Goal: Answer question/provide support

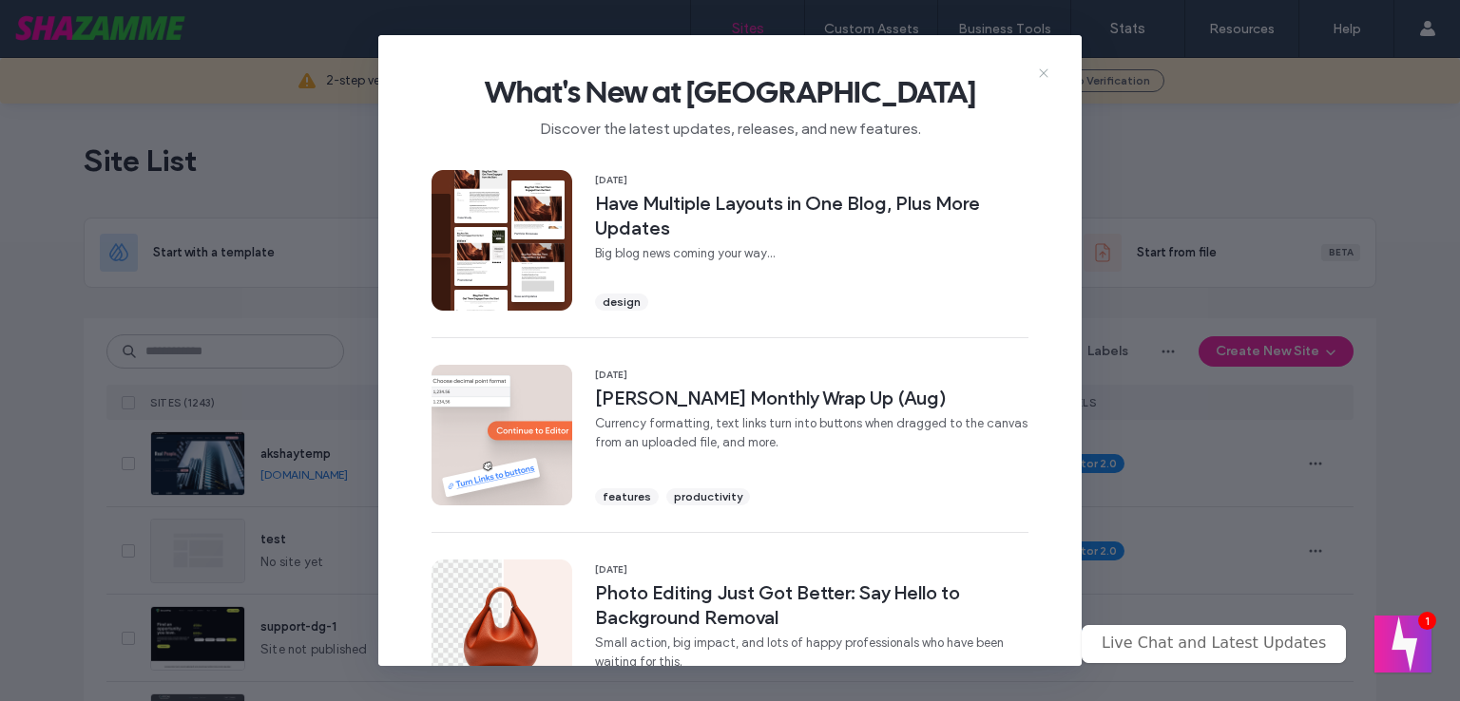
click at [1039, 69] on icon at bounding box center [1043, 73] width 15 height 15
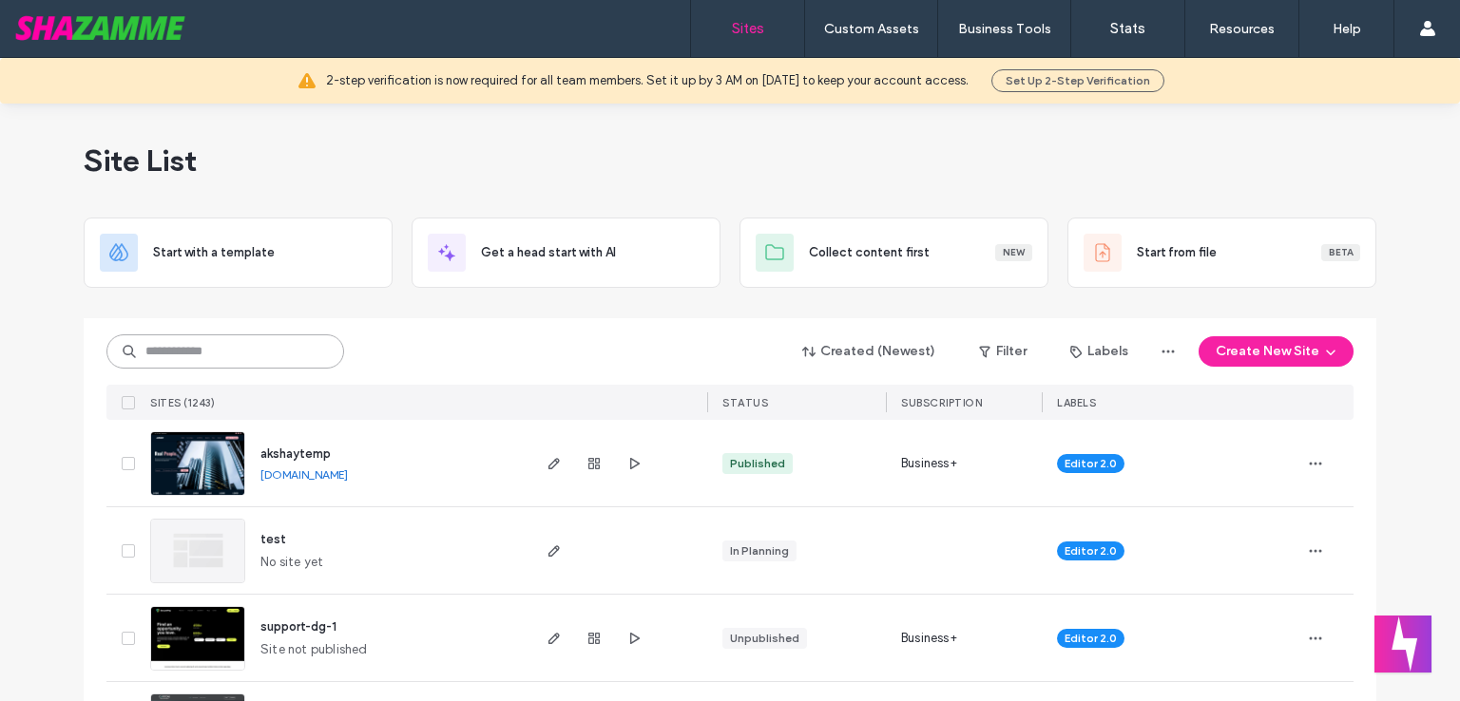
click at [302, 359] on input at bounding box center [225, 351] width 238 height 34
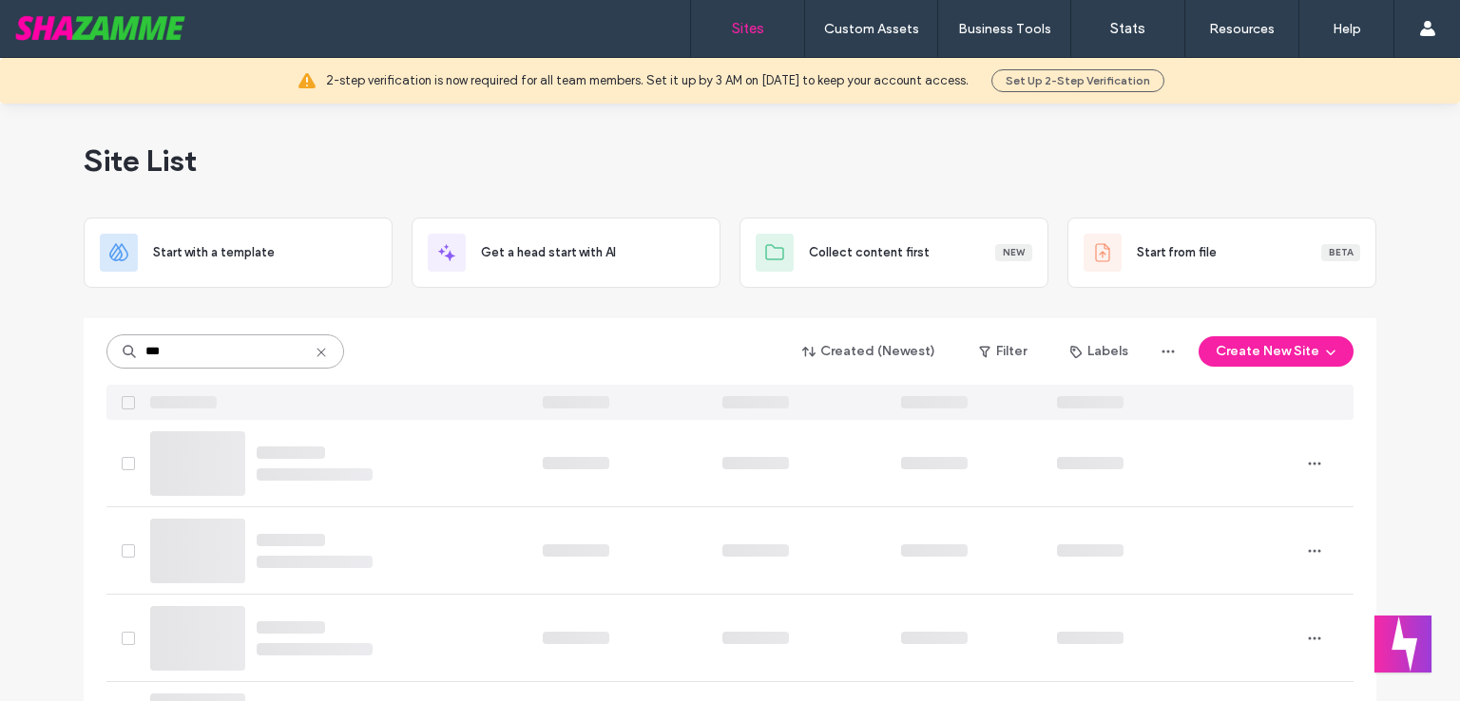
type input "***"
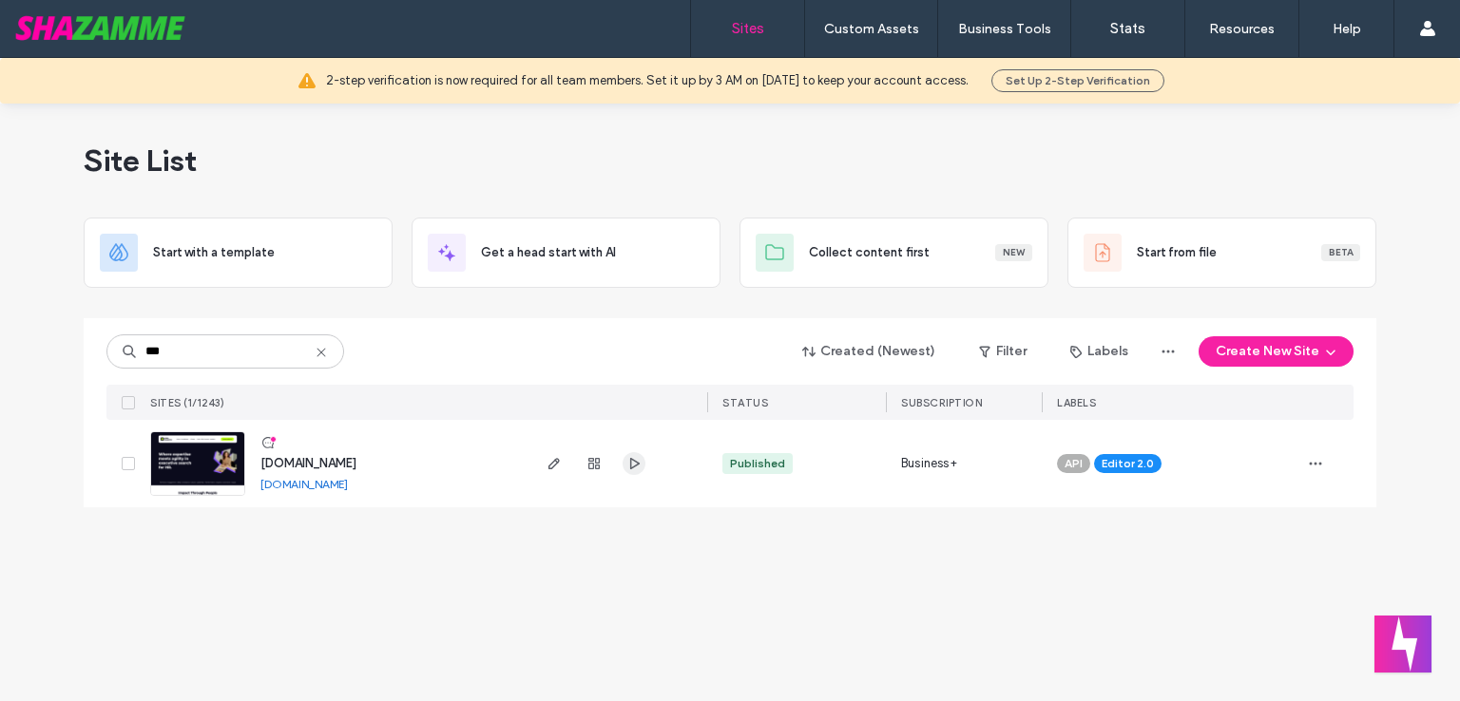
click at [639, 461] on icon "button" at bounding box center [633, 463] width 15 height 15
click at [552, 465] on icon "button" at bounding box center [553, 463] width 15 height 15
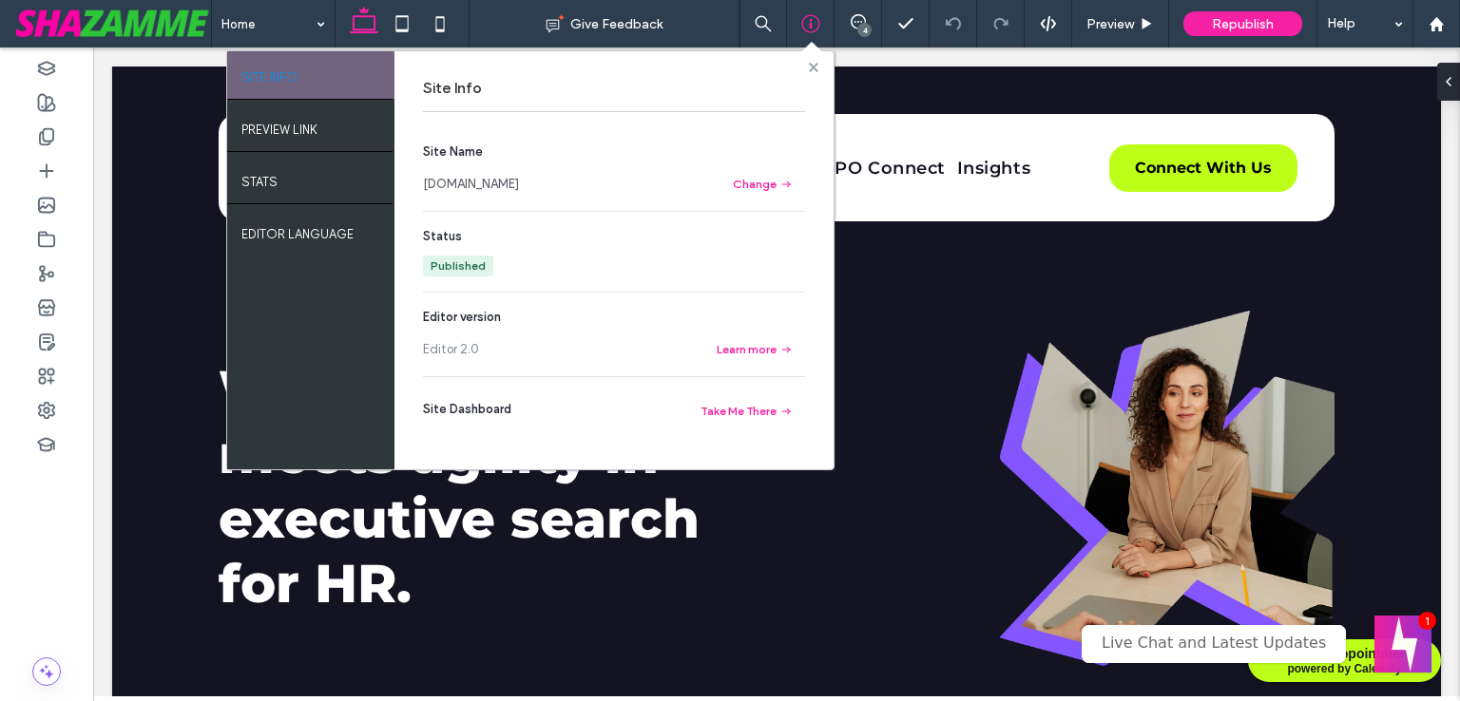
click at [817, 60] on span at bounding box center [814, 67] width 10 height 14
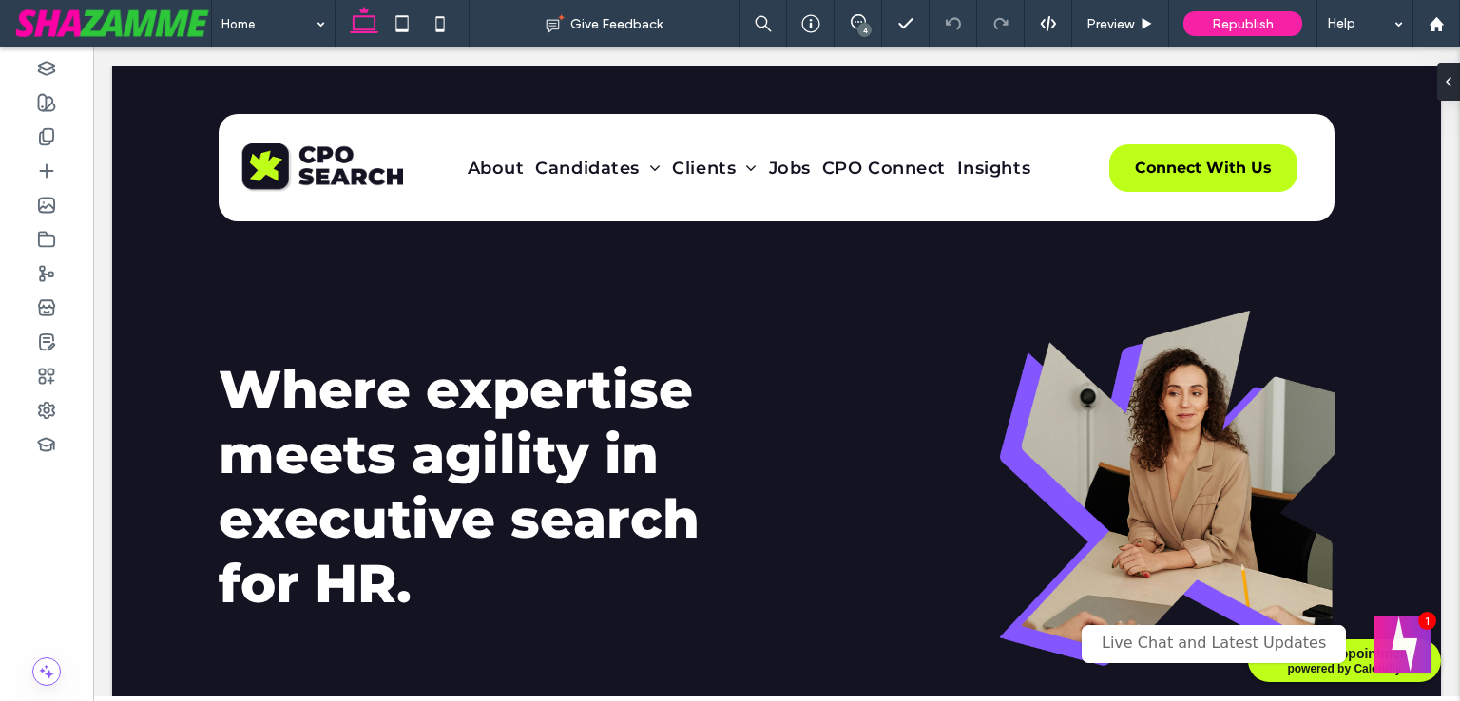
click at [866, 23] on div "4" at bounding box center [864, 30] width 14 height 14
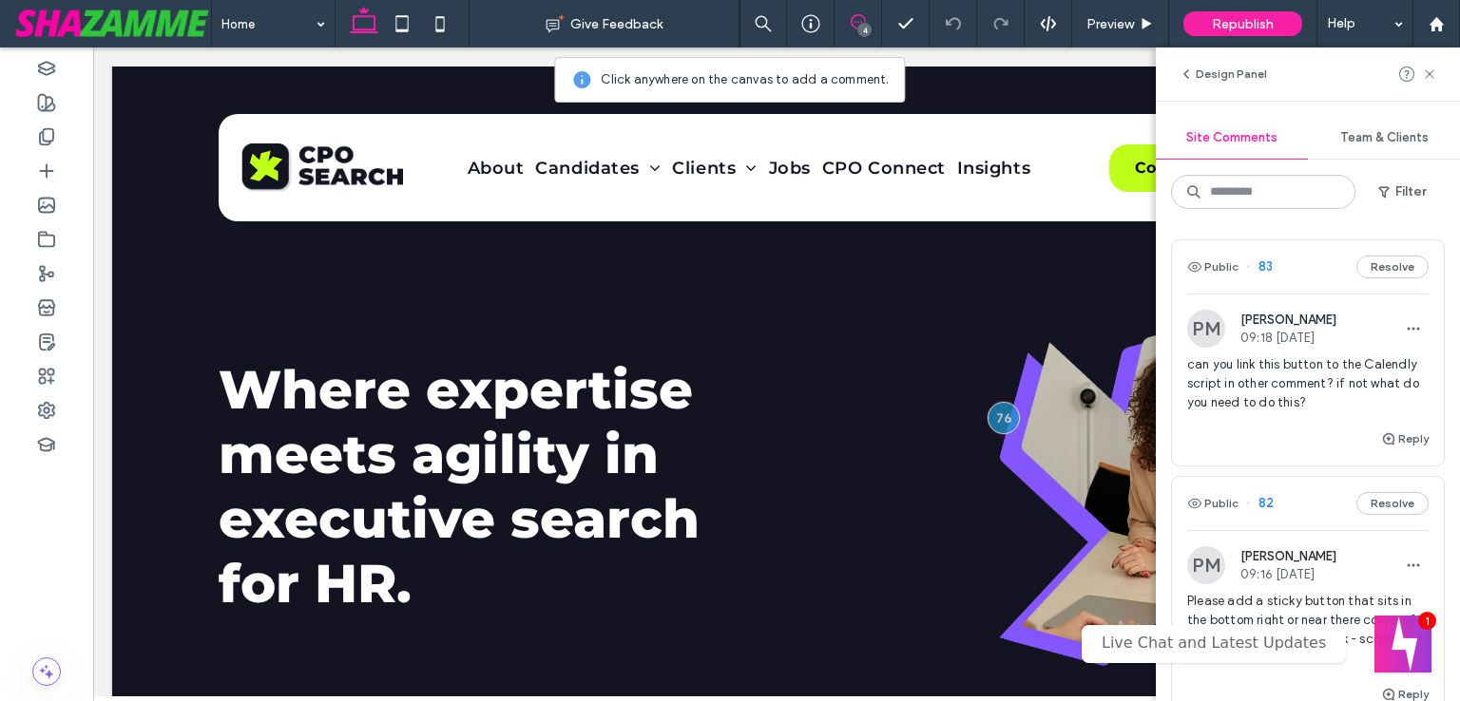
click at [1338, 370] on span "can you link this button to the Calendly script in other comment? if not what d…" at bounding box center [1307, 383] width 241 height 57
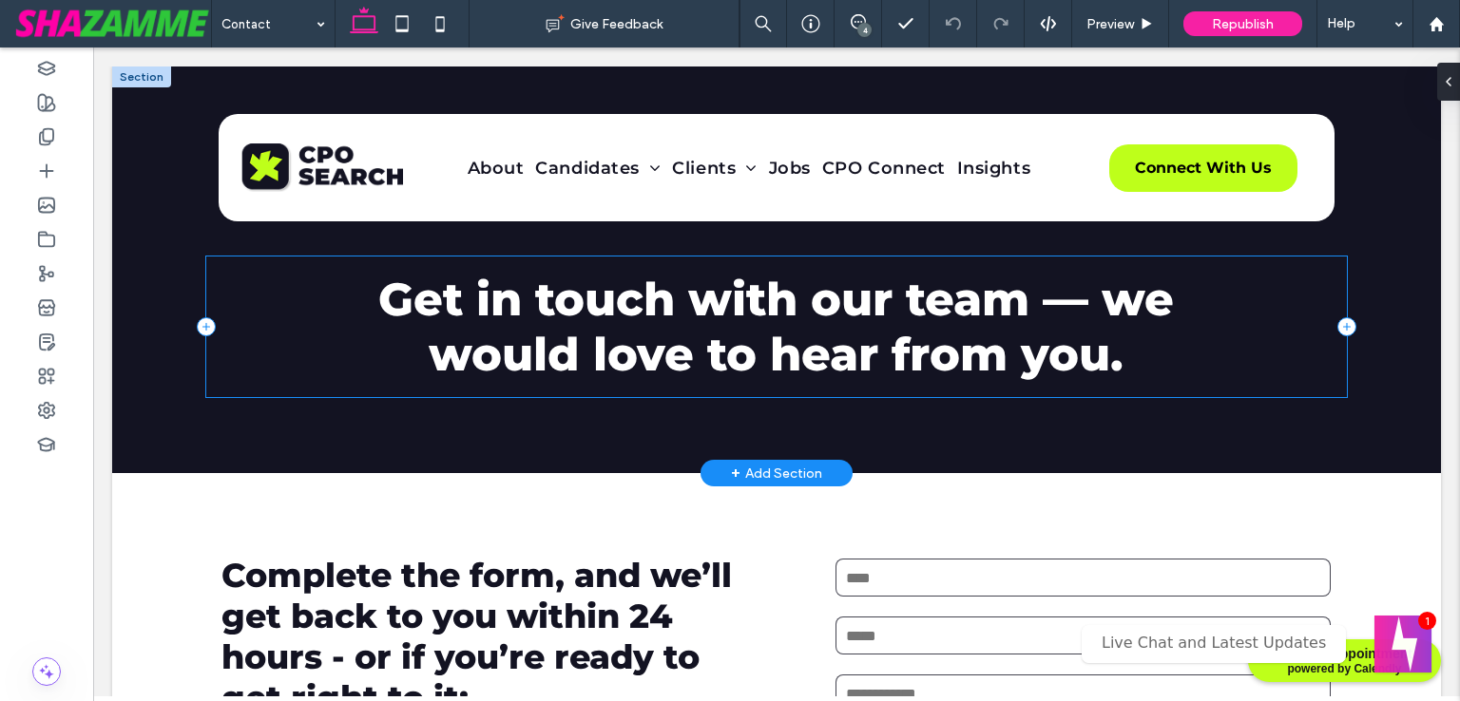
scroll to position [475, 0]
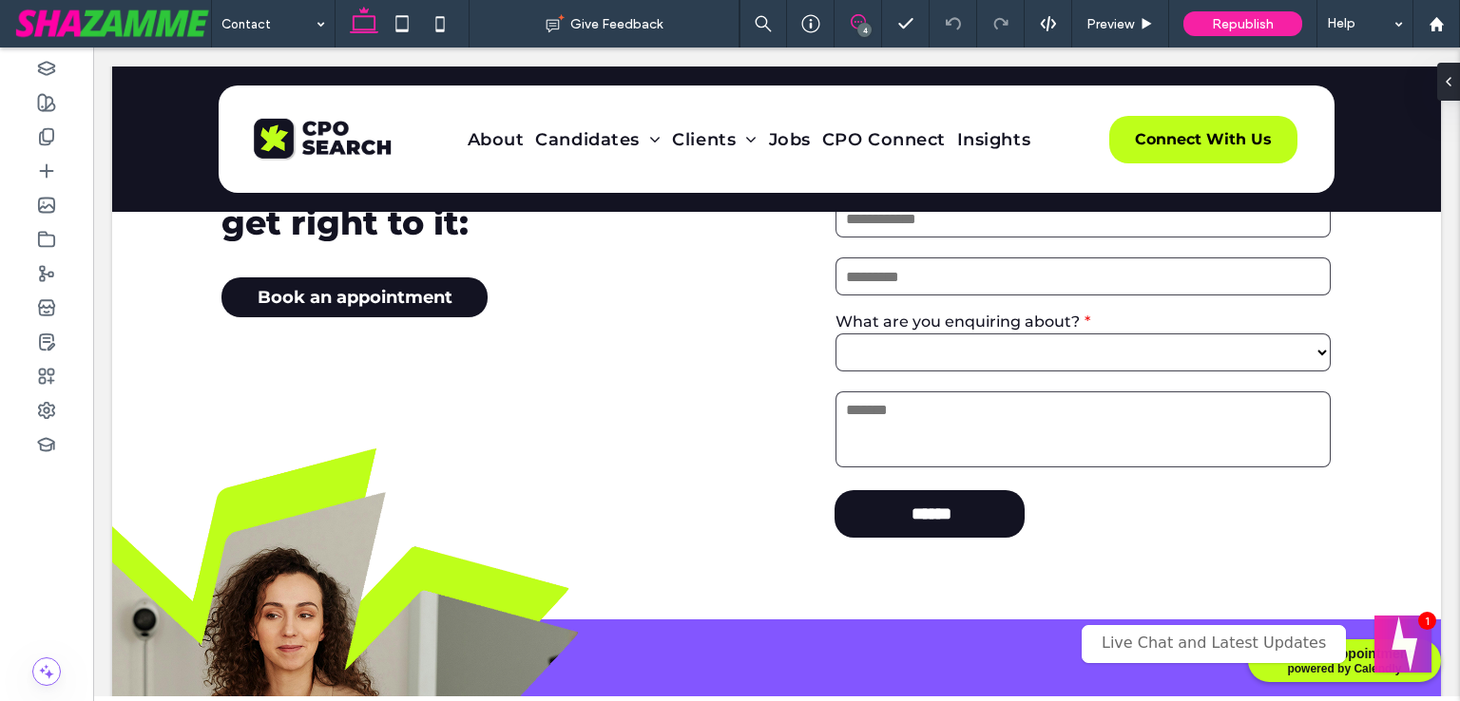
click at [855, 14] on icon at bounding box center [857, 21] width 15 height 15
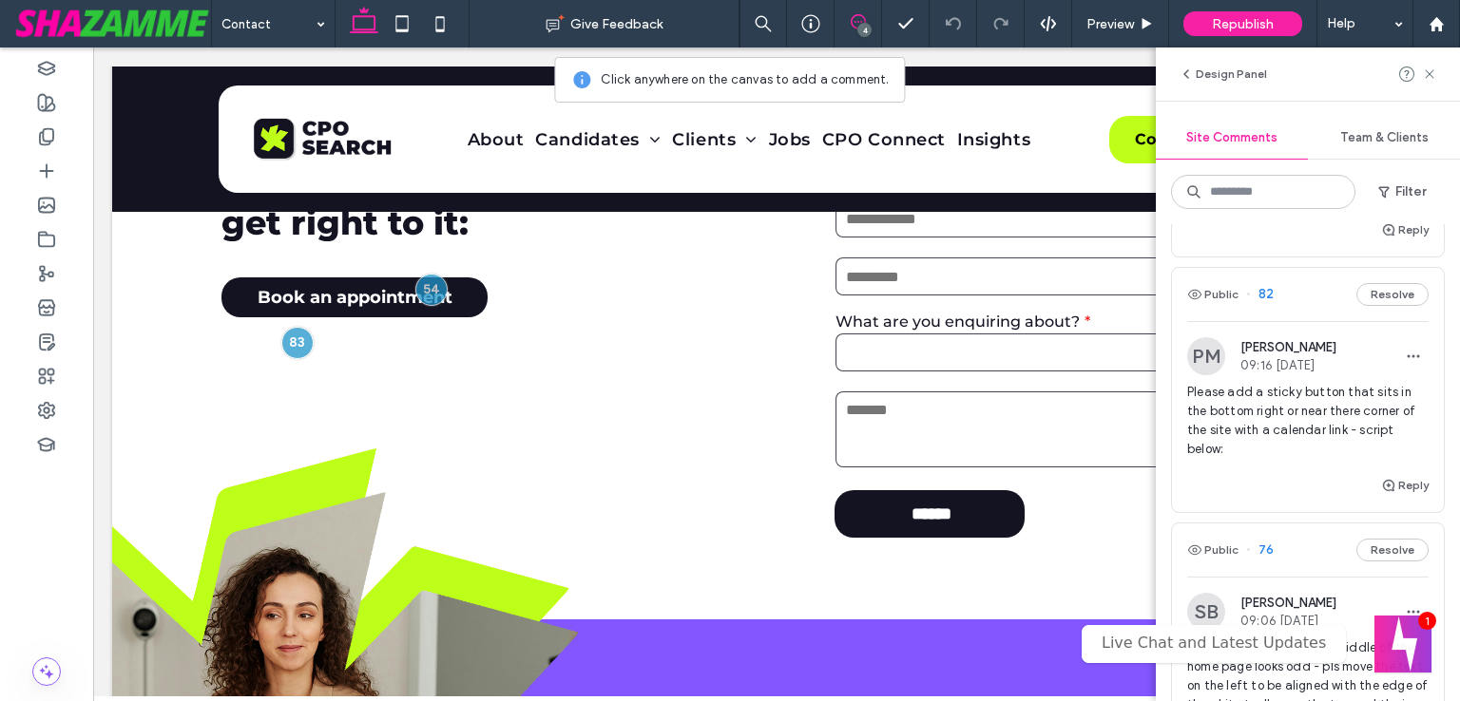
scroll to position [230, 0]
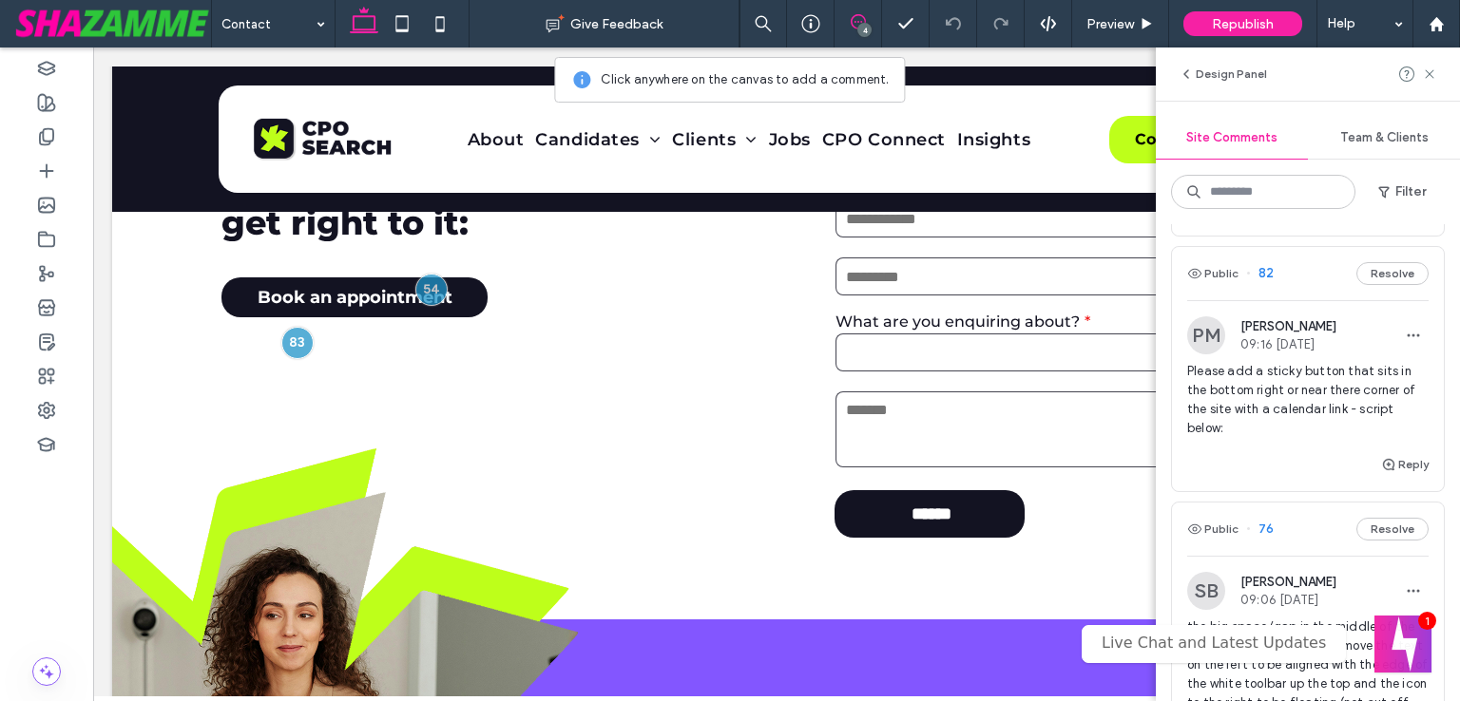
click at [1311, 386] on span "Please add a sticky button that sits in the bottom right or near there corner o…" at bounding box center [1307, 400] width 241 height 76
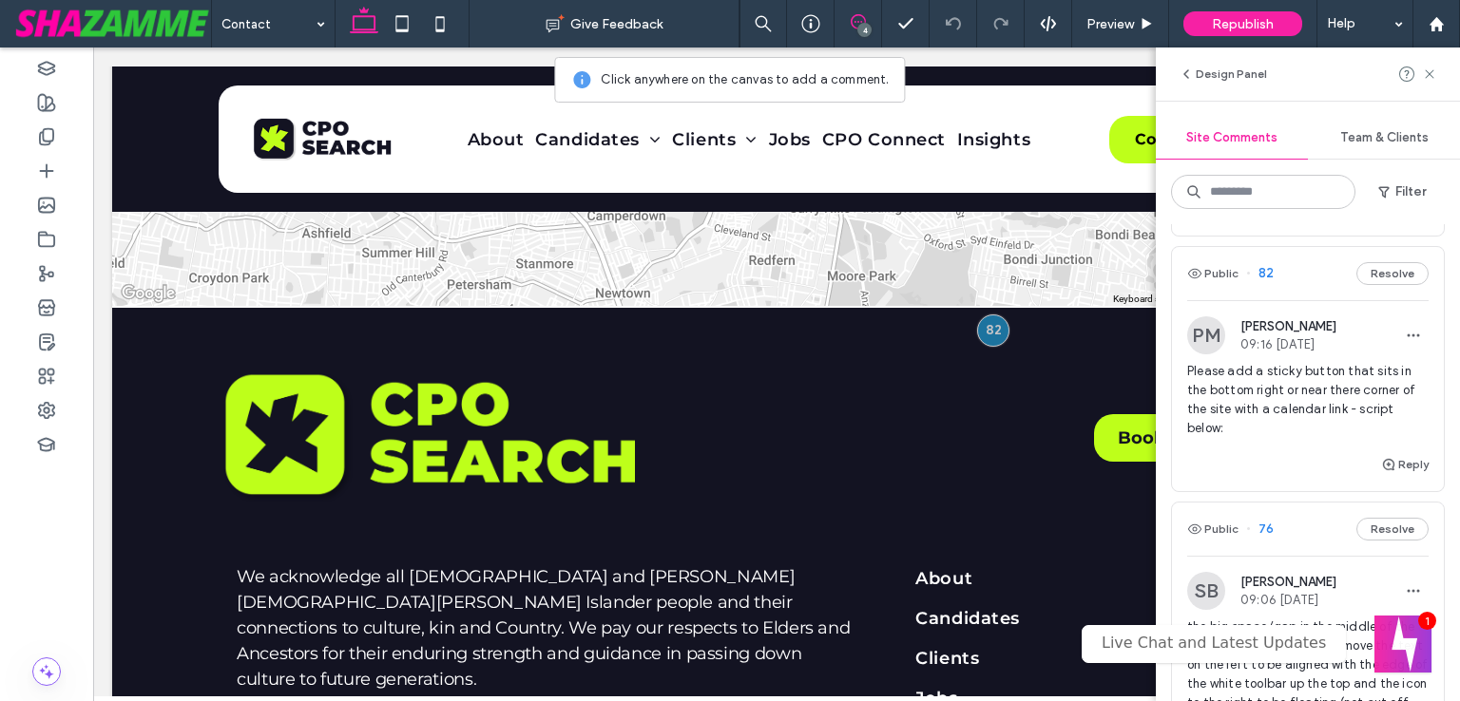
scroll to position [1890, 0]
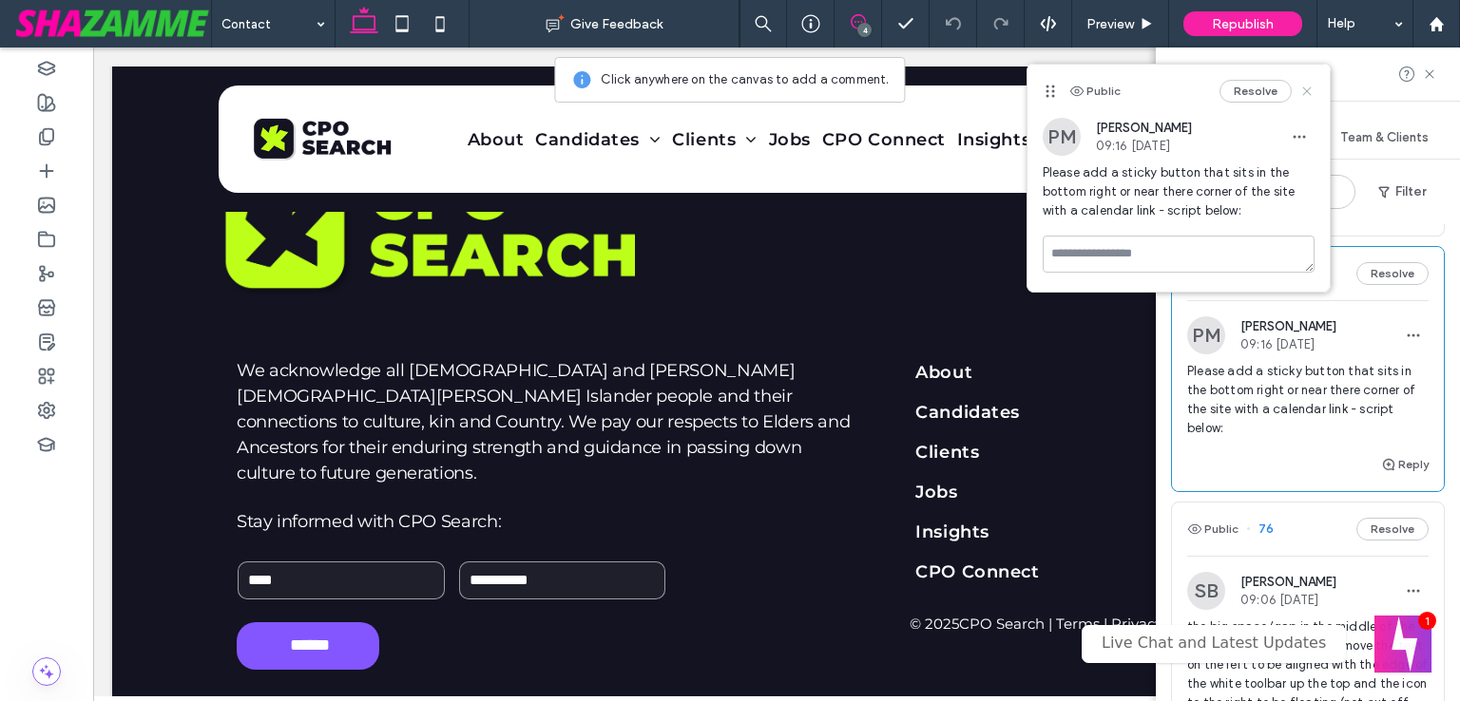
click at [1305, 92] on use at bounding box center [1306, 90] width 9 height 9
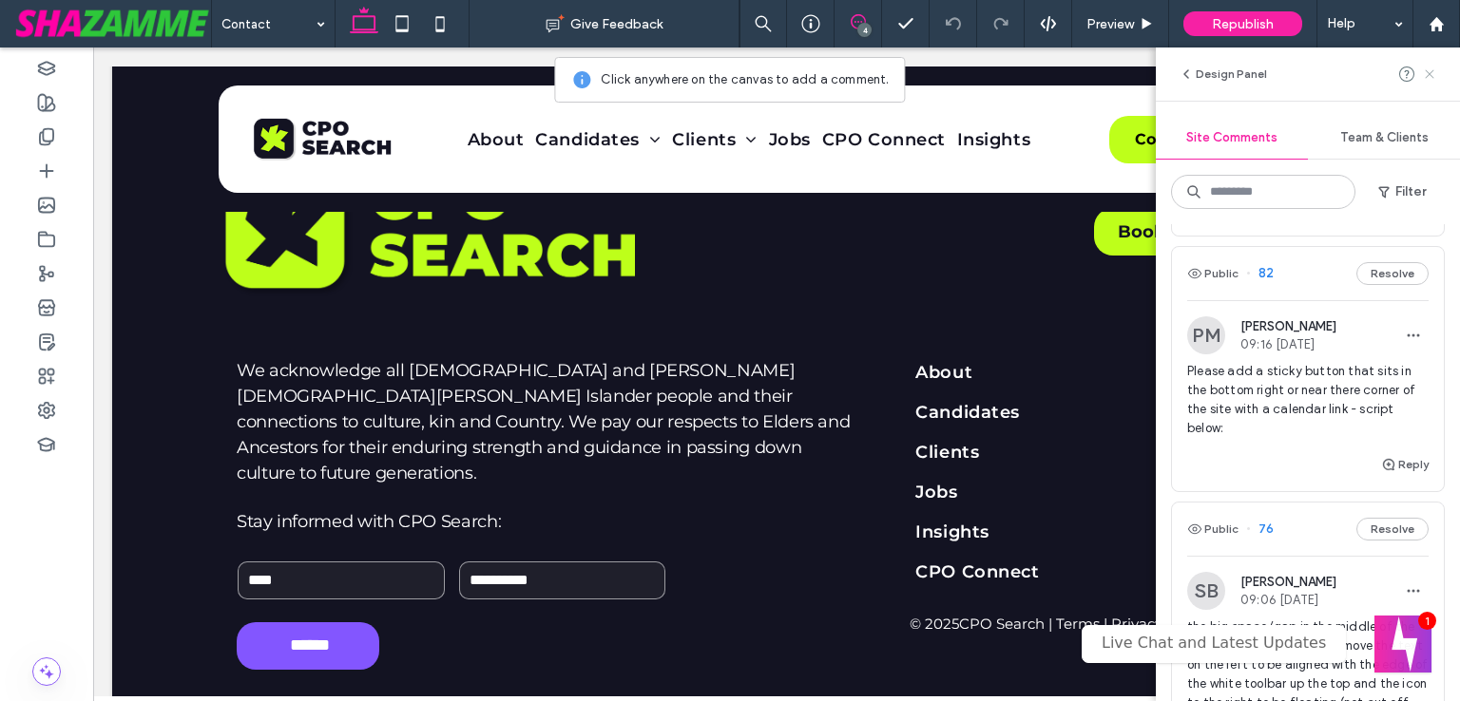
click at [1429, 71] on icon at bounding box center [1429, 74] width 15 height 15
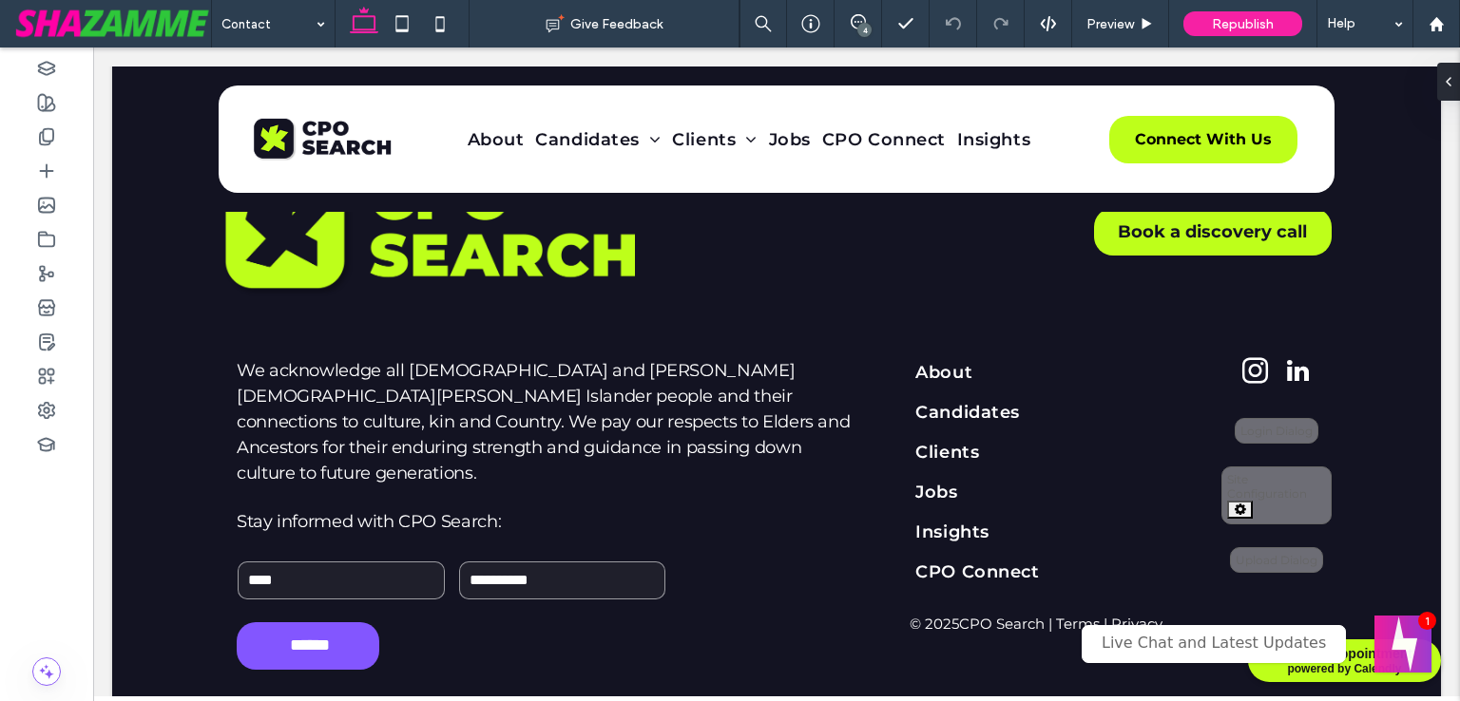
click at [1342, 671] on span "powered by Calendly" at bounding box center [1344, 668] width 136 height 13
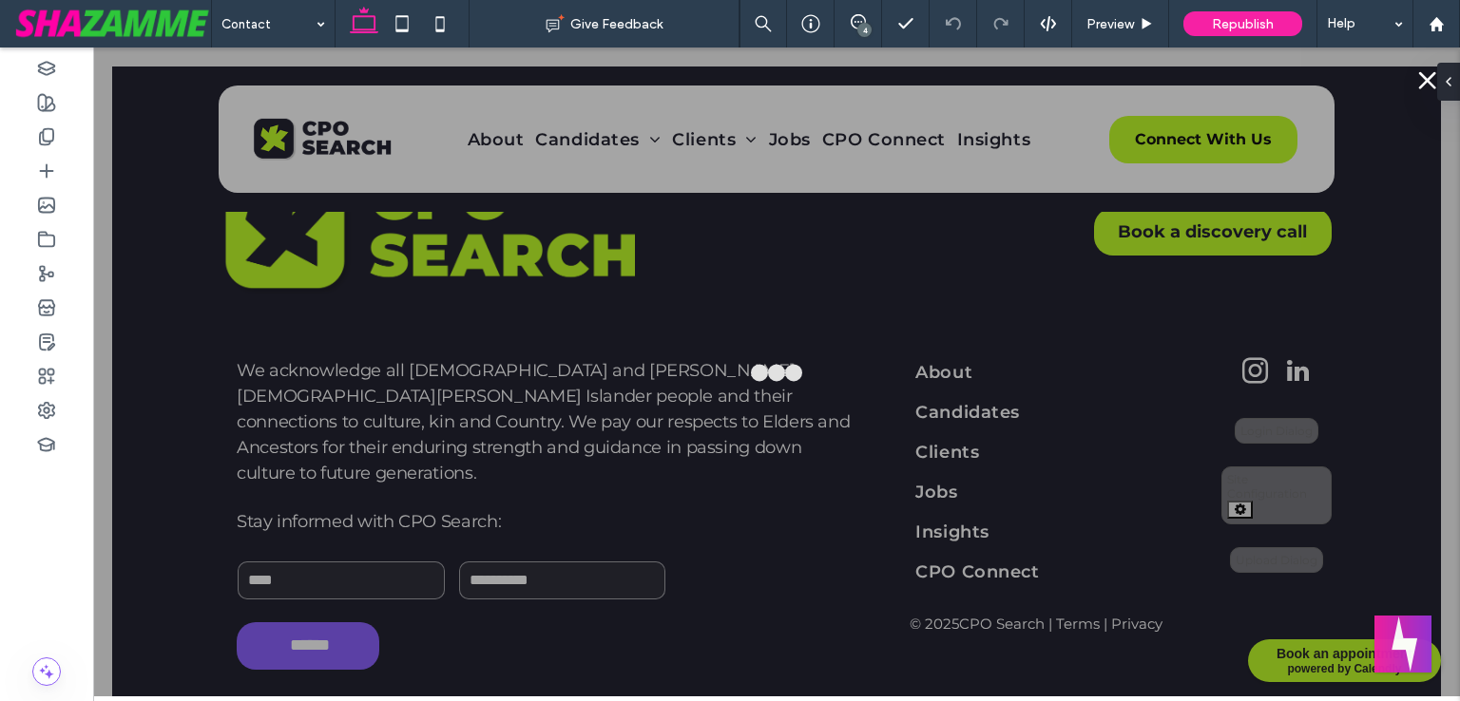
click at [1418, 84] on div at bounding box center [1427, 80] width 18 height 18
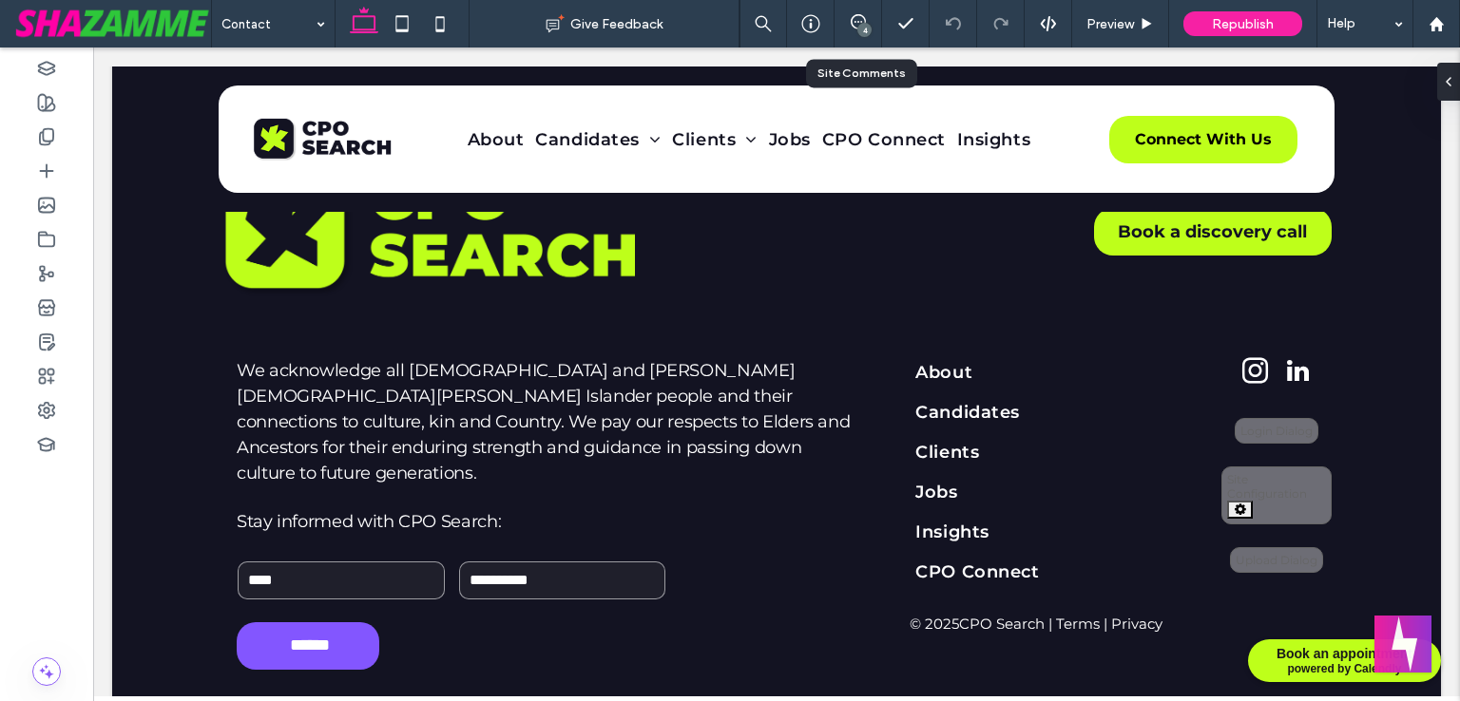
click at [859, 10] on div "4" at bounding box center [858, 24] width 48 height 48
click at [863, 28] on div "4" at bounding box center [864, 30] width 14 height 14
